Goal: Task Accomplishment & Management: Use online tool/utility

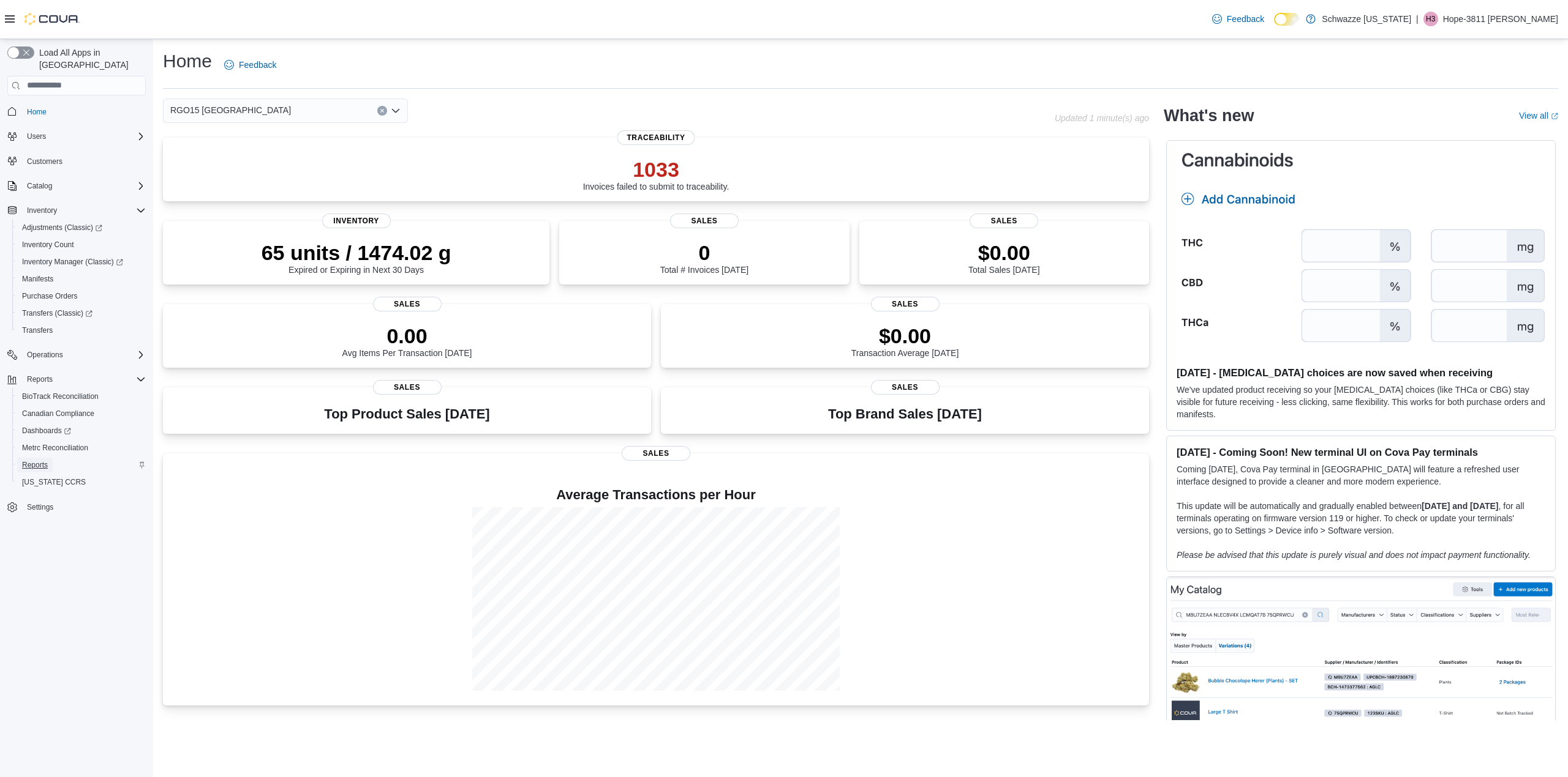
click at [27, 461] on span "Reports" at bounding box center [34, 465] width 26 height 10
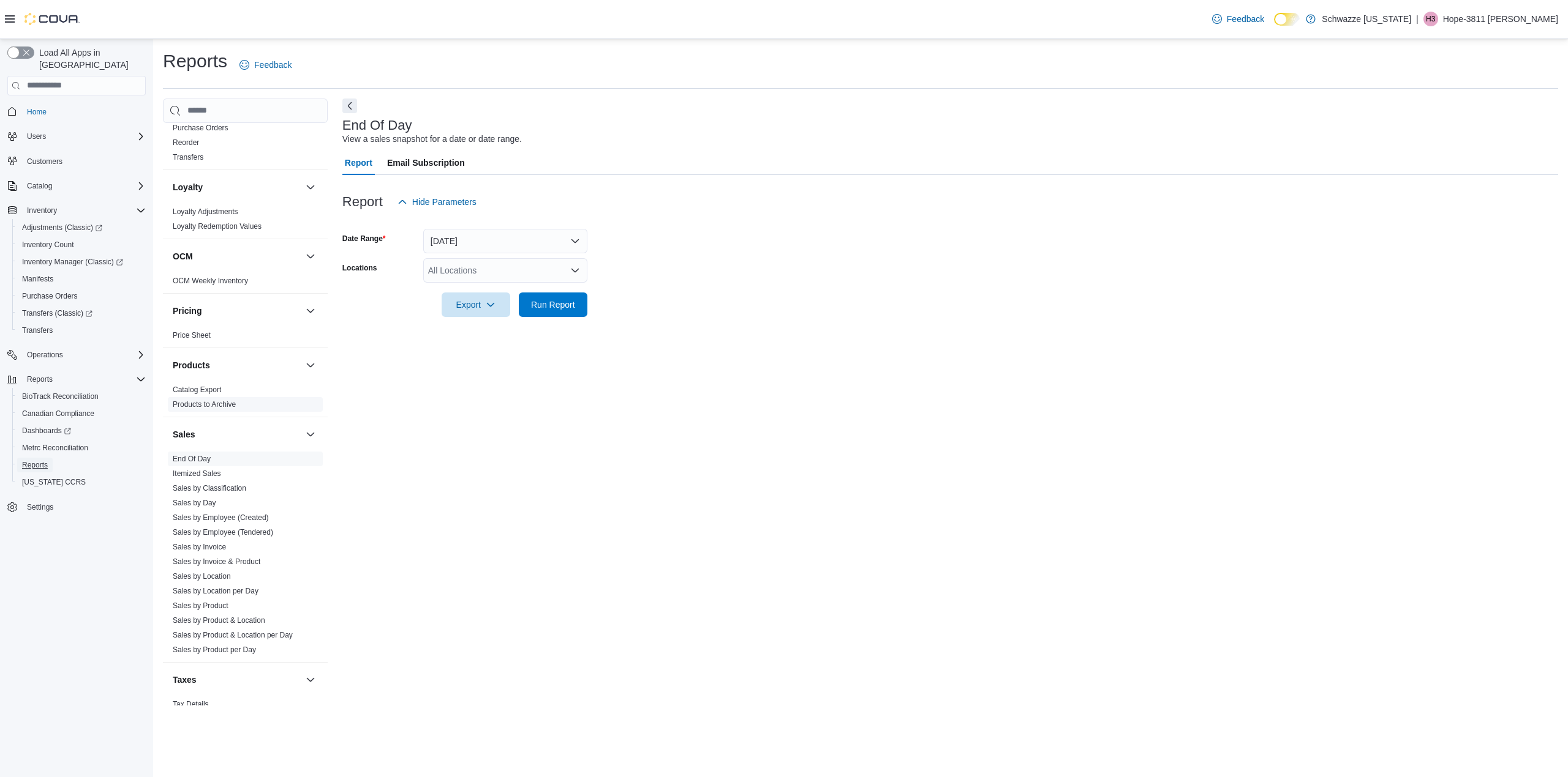
scroll to position [654, 0]
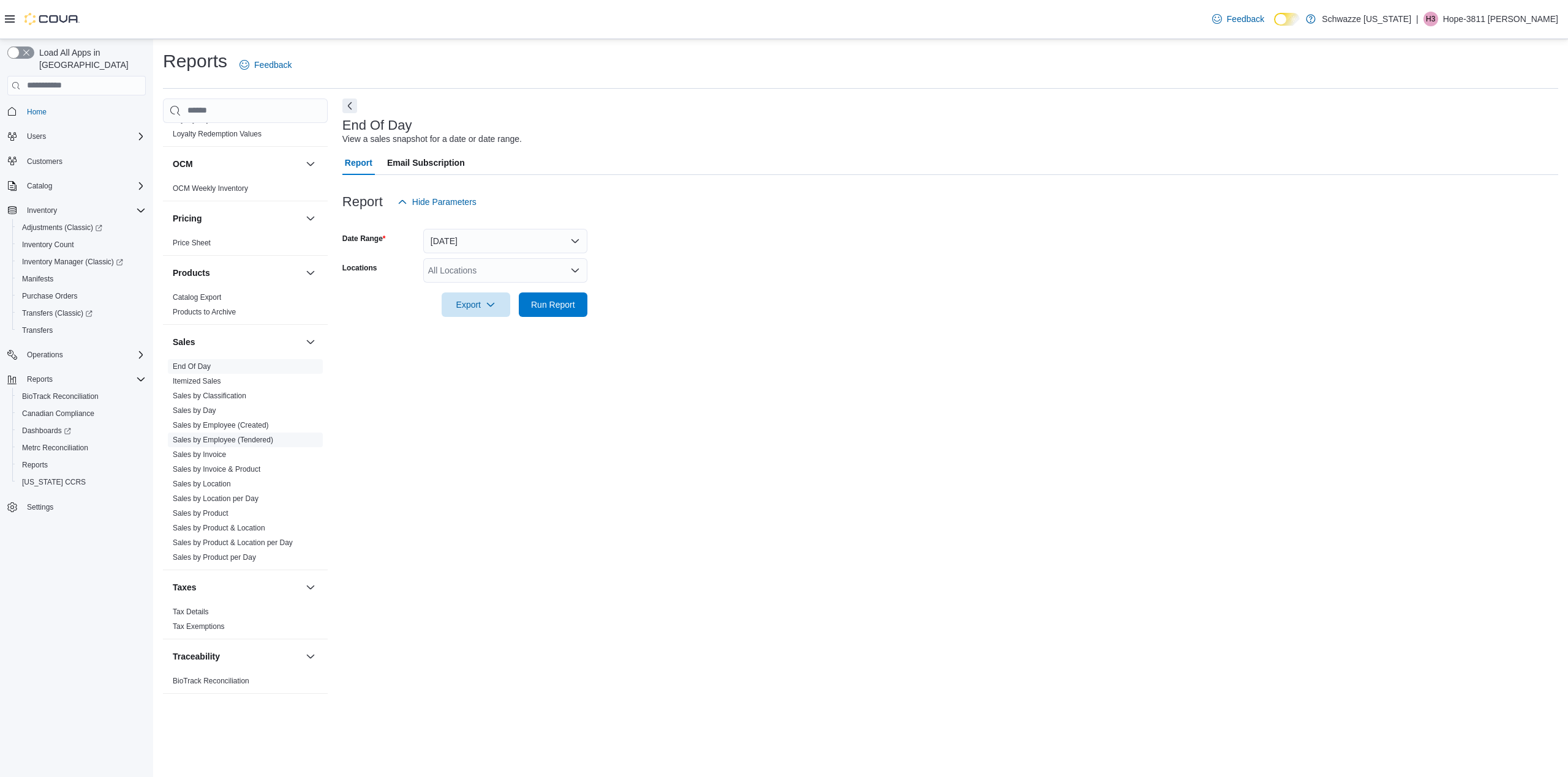
click at [221, 437] on link "Sales by Employee (Tendered)" at bounding box center [223, 440] width 101 height 8
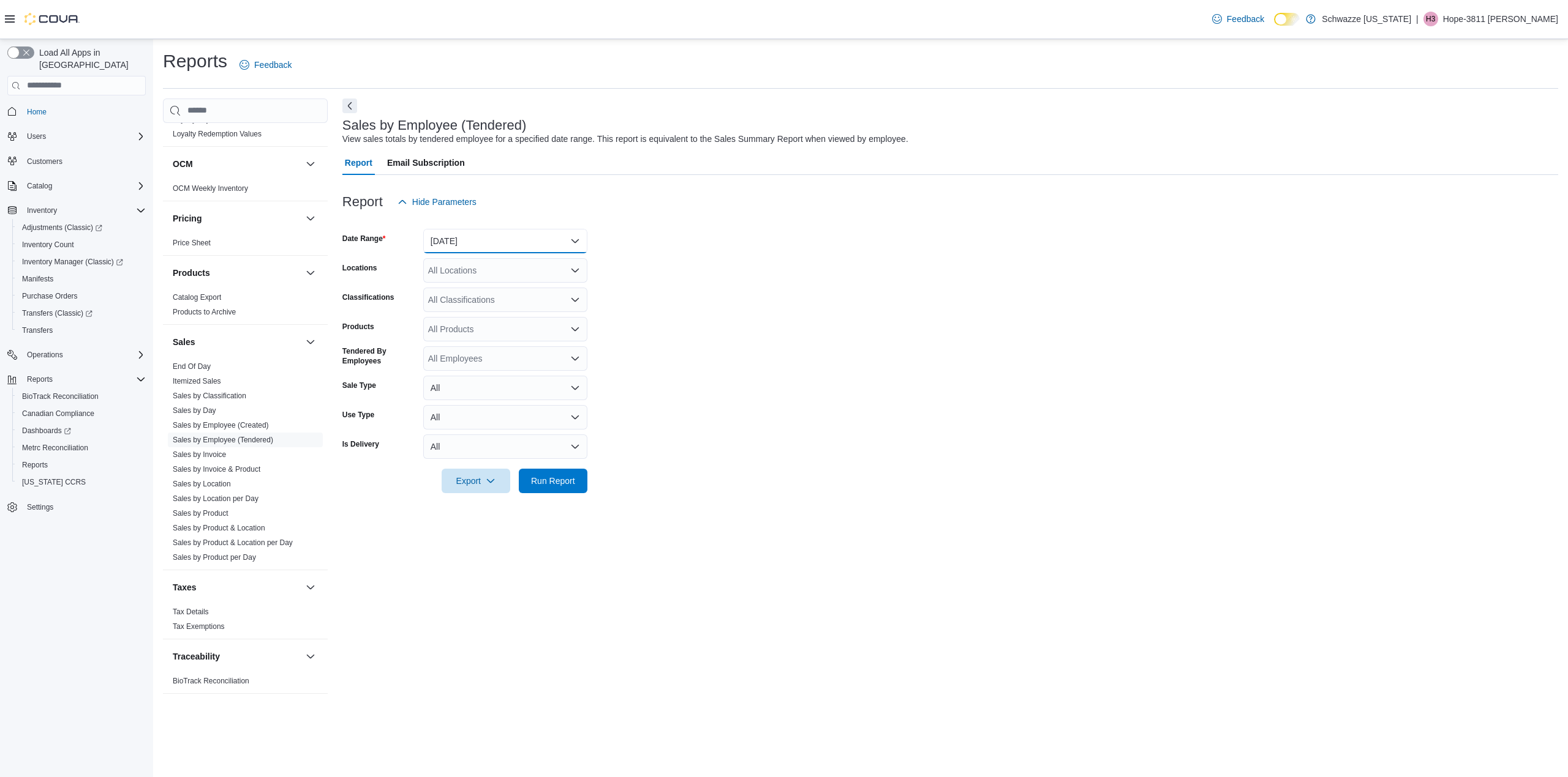
click at [446, 241] on button "Yesterday" at bounding box center [505, 241] width 164 height 25
click at [452, 285] on span "Today" at bounding box center [513, 290] width 139 height 14
click at [448, 275] on div "All Locations" at bounding box center [505, 271] width 164 height 25
click at [502, 326] on button "RGO15 Sunland Park" at bounding box center [505, 334] width 164 height 18
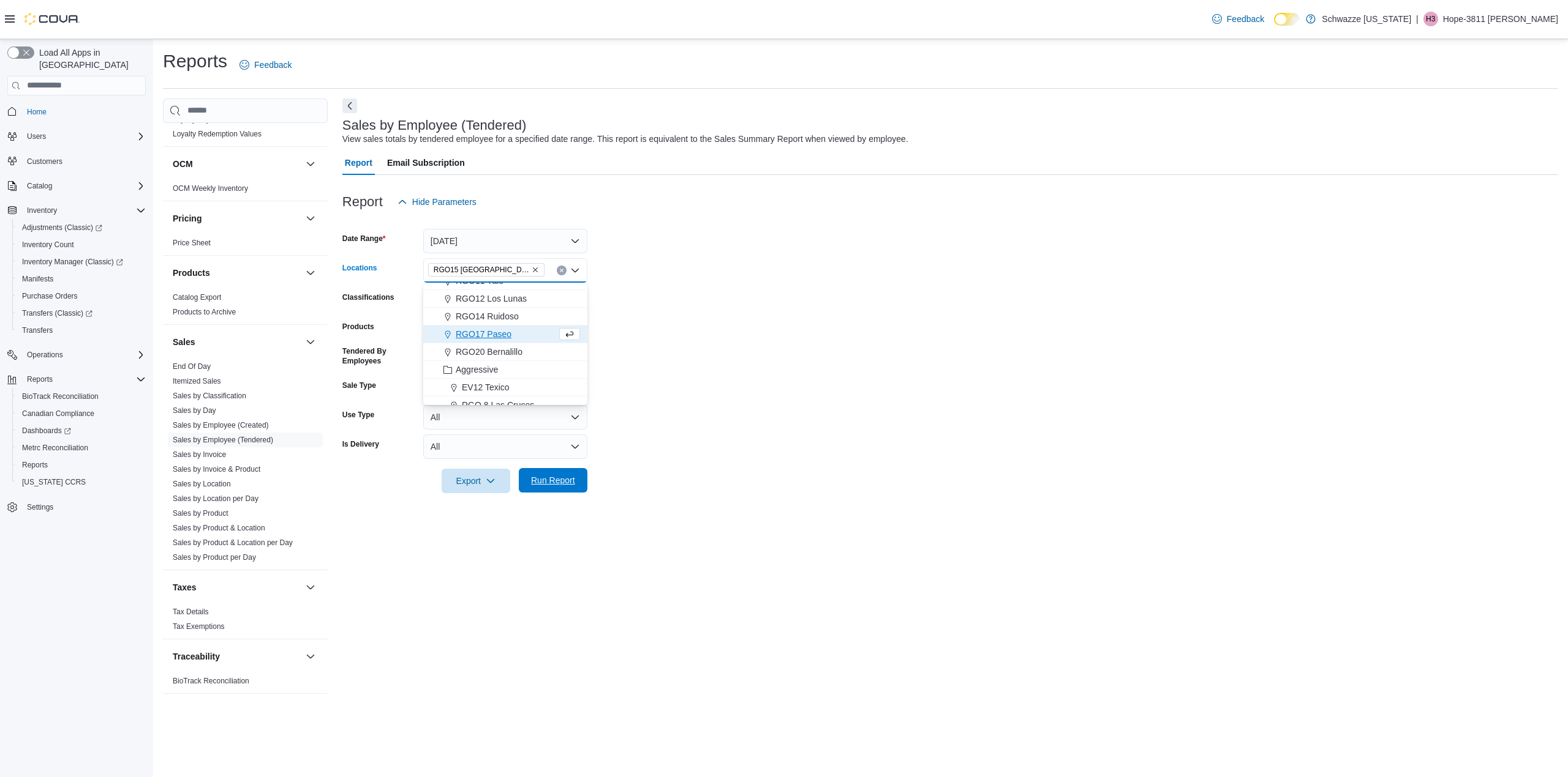
click at [543, 471] on span "Run Report" at bounding box center [553, 481] width 54 height 25
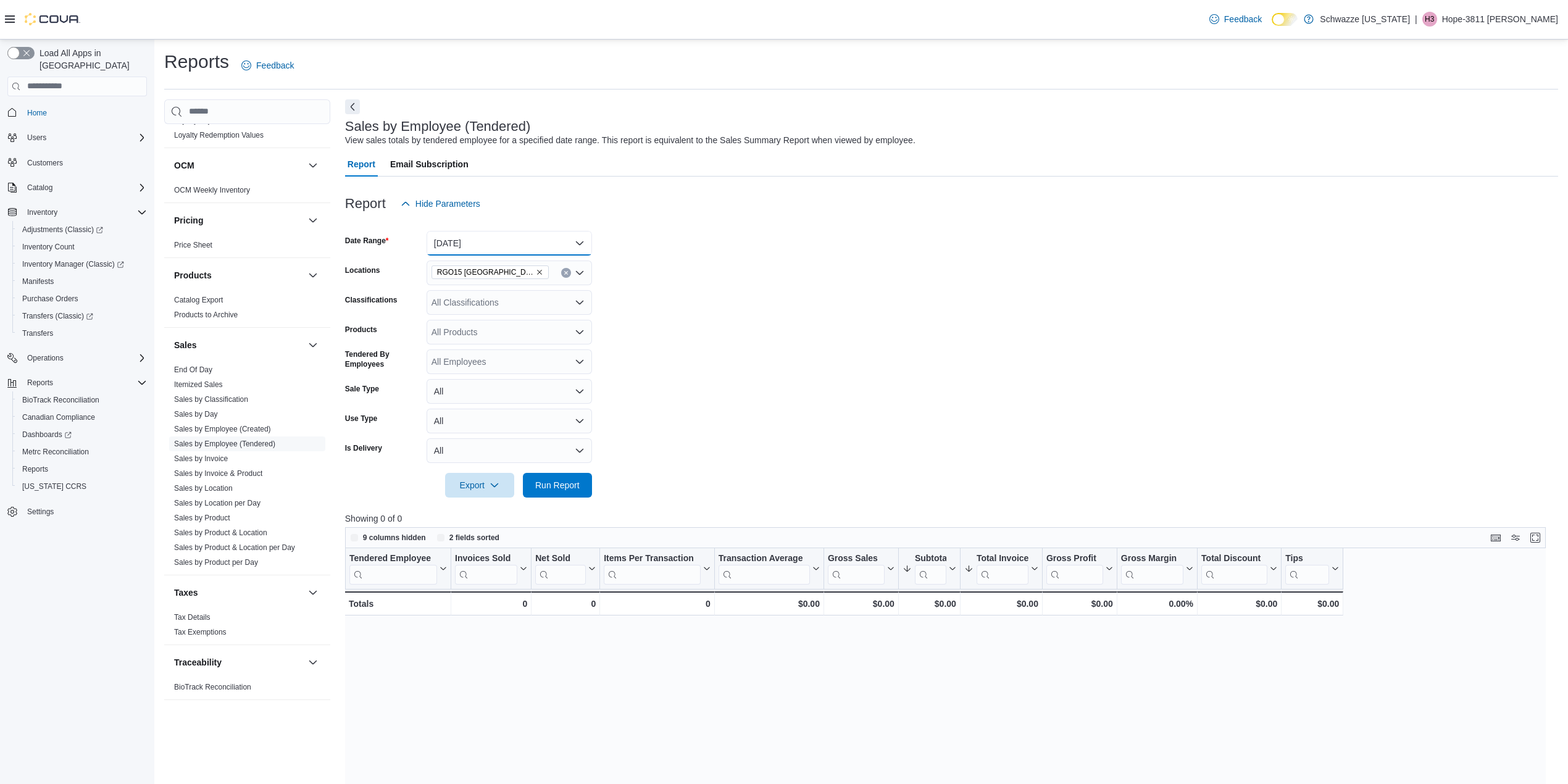
click at [490, 239] on button "Today" at bounding box center [509, 243] width 165 height 25
click at [464, 314] on span "Yesterday" at bounding box center [517, 317] width 140 height 15
click at [554, 474] on span "Run Report" at bounding box center [558, 485] width 54 height 25
